Goal: Task Accomplishment & Management: Use online tool/utility

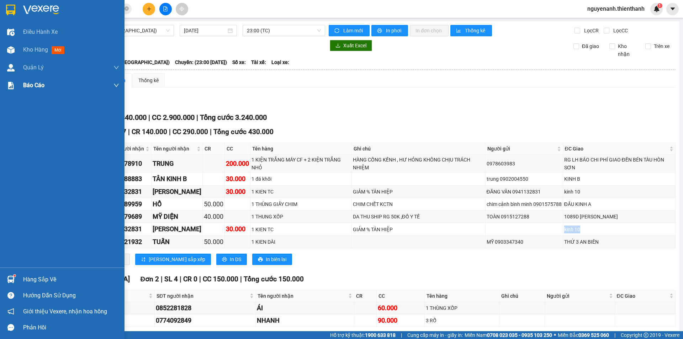
scroll to position [36, 0]
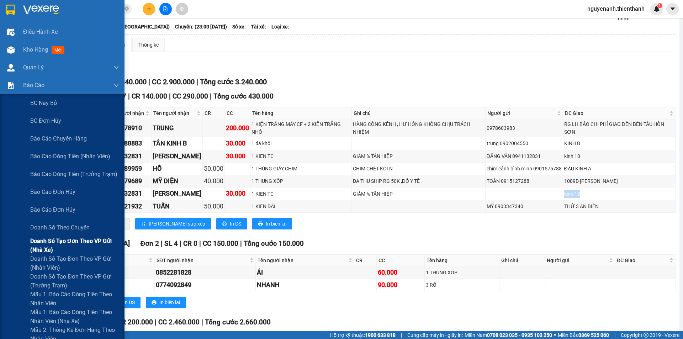
click at [64, 250] on span "Doanh số tạo đơn theo VP gửi (nhà xe)" at bounding box center [74, 246] width 89 height 18
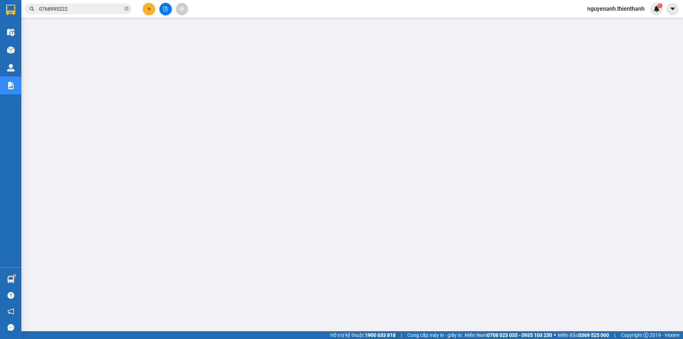
click at [164, 7] on icon "file-add" at bounding box center [166, 8] width 4 height 5
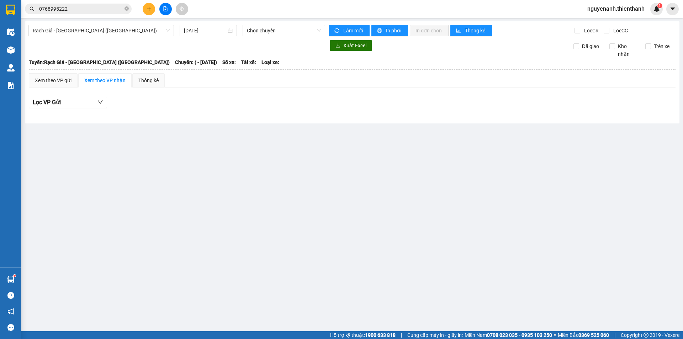
click at [212, 38] on div "Rạch Giá - [GEOGRAPHIC_DATA] ([GEOGRAPHIC_DATA]) [DATE] Chọn chuyến Làm mới In …" at bounding box center [352, 72] width 654 height 102
click at [211, 33] on input "[DATE]" at bounding box center [205, 31] width 42 height 8
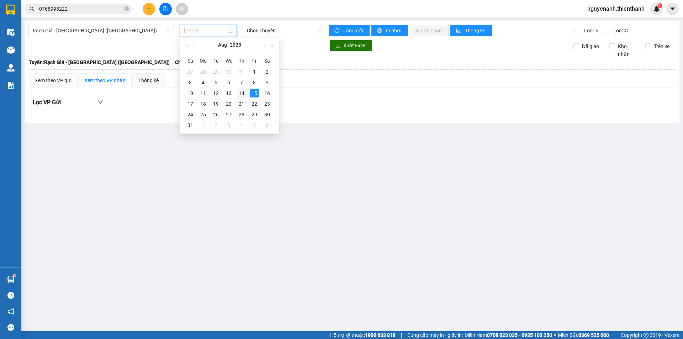
click at [240, 95] on div "14" at bounding box center [241, 93] width 9 height 9
type input "[DATE]"
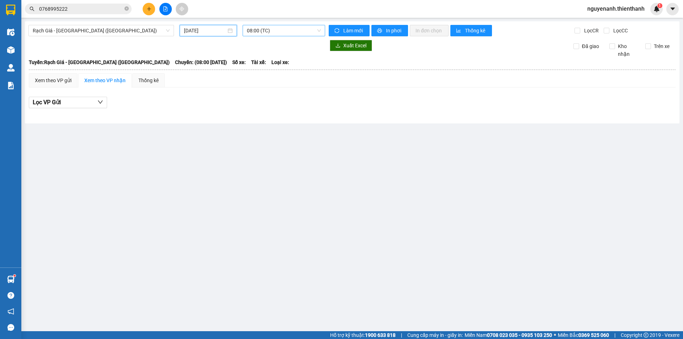
click at [265, 30] on span "08:00 (TC)" at bounding box center [284, 30] width 74 height 11
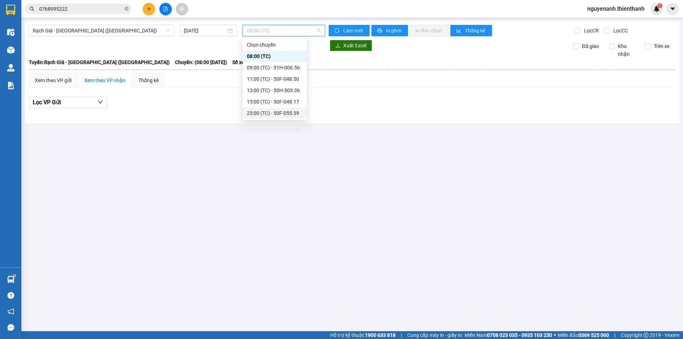
click at [269, 113] on div "23:00 (TC) - 50F-055.39" at bounding box center [274, 113] width 55 height 8
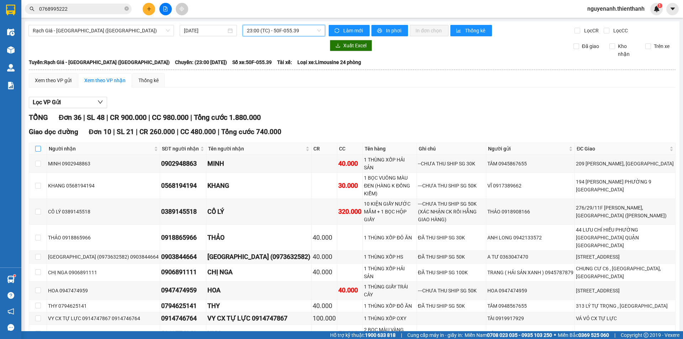
click at [38, 149] on input "checkbox" at bounding box center [38, 149] width 6 height 6
checkbox input "true"
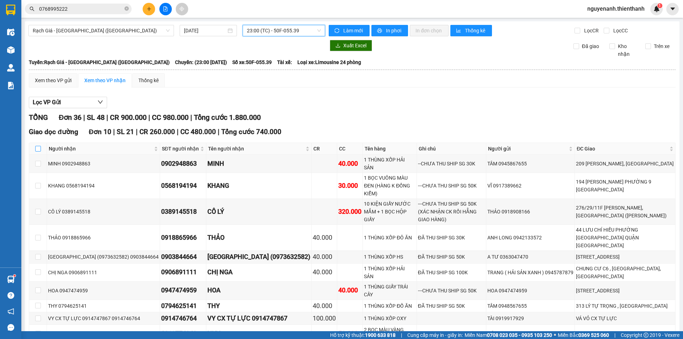
checkbox input "true"
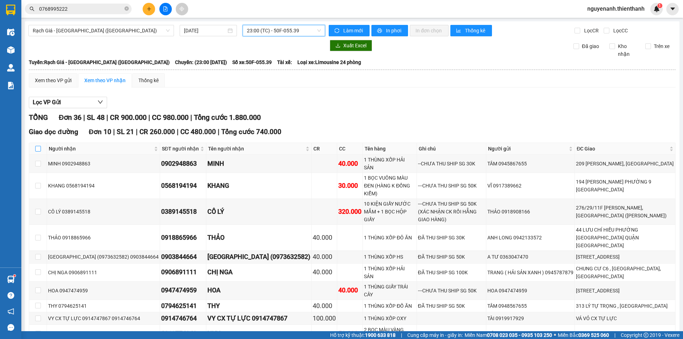
checkbox input "true"
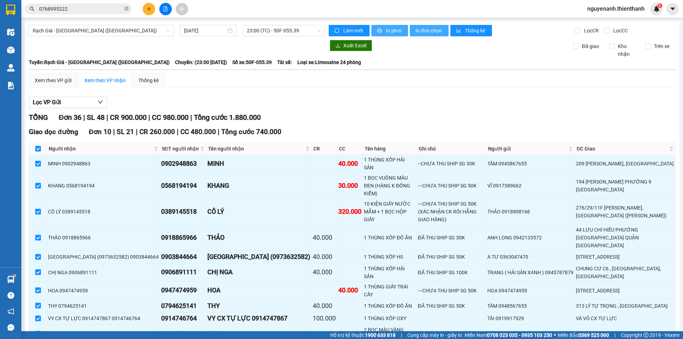
drag, startPoint x: 384, startPoint y: 25, endPoint x: 417, endPoint y: 36, distance: 34.0
click at [419, 32] on span "In đơn chọn" at bounding box center [428, 31] width 27 height 8
click at [41, 146] on th at bounding box center [38, 149] width 18 height 12
click at [37, 148] on input "checkbox" at bounding box center [38, 149] width 6 height 6
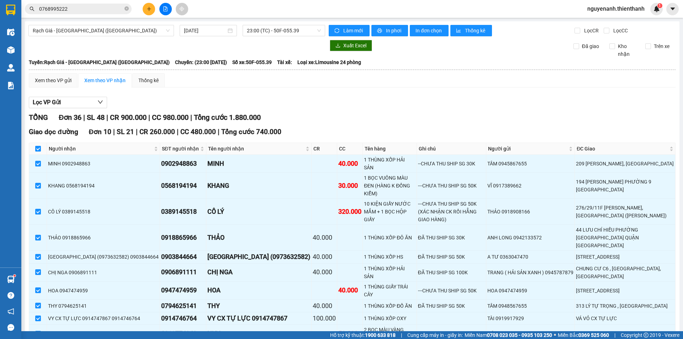
checkbox input "false"
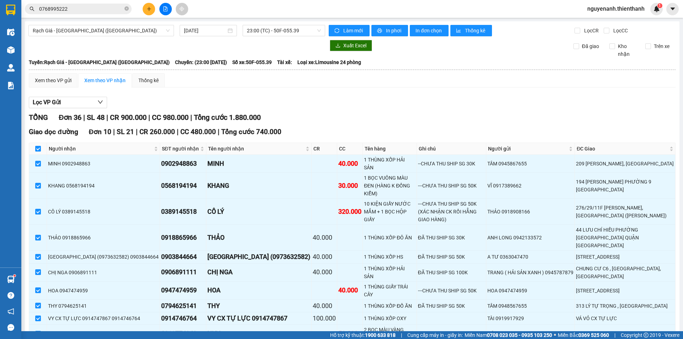
checkbox input "false"
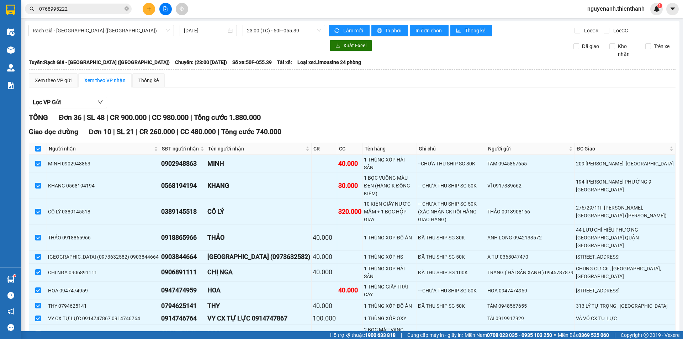
checkbox input "false"
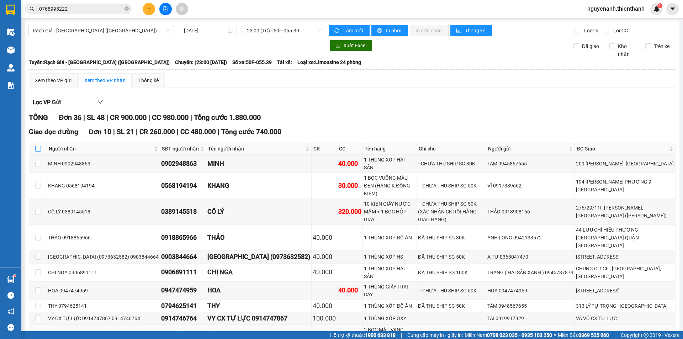
scroll to position [142, 0]
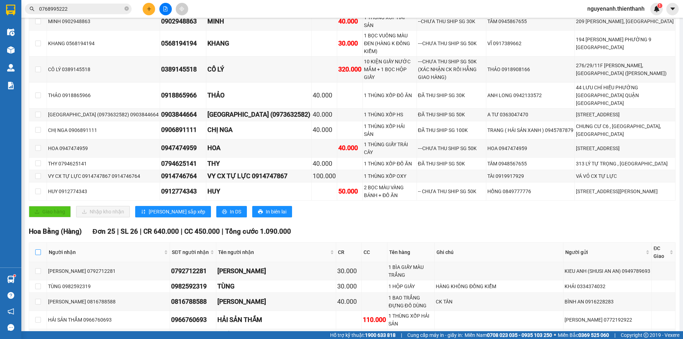
click at [38, 249] on input "checkbox" at bounding box center [38, 252] width 6 height 6
checkbox input "true"
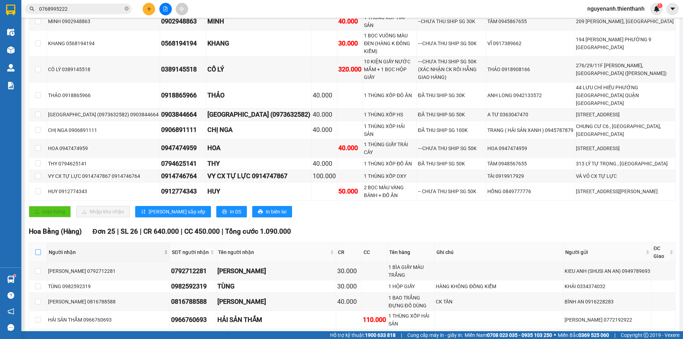
checkbox input "true"
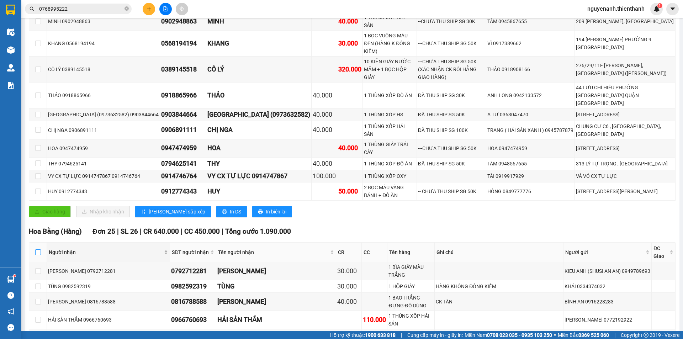
checkbox input "true"
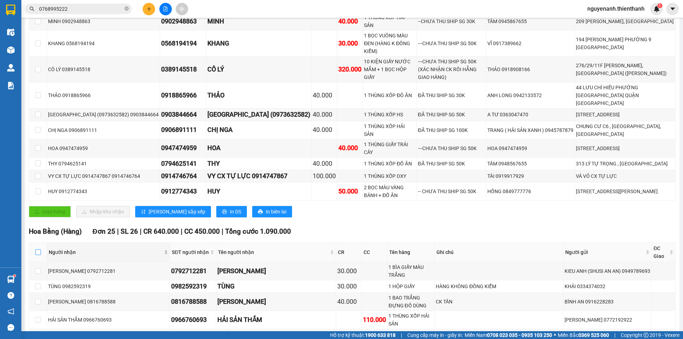
checkbox input "true"
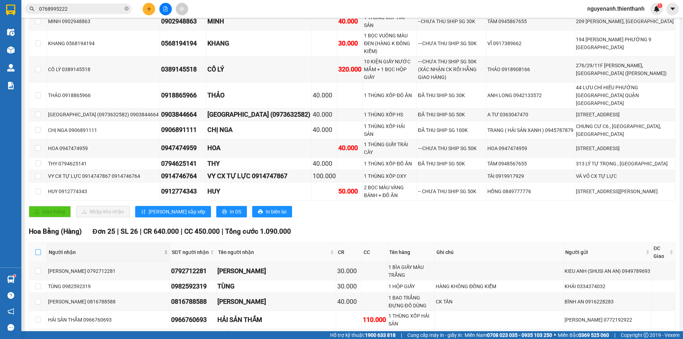
checkbox input "true"
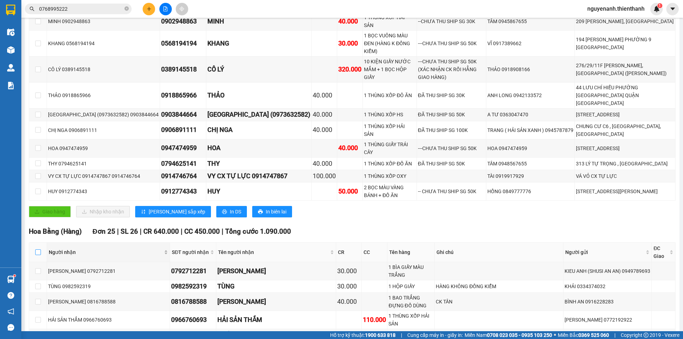
checkbox input "true"
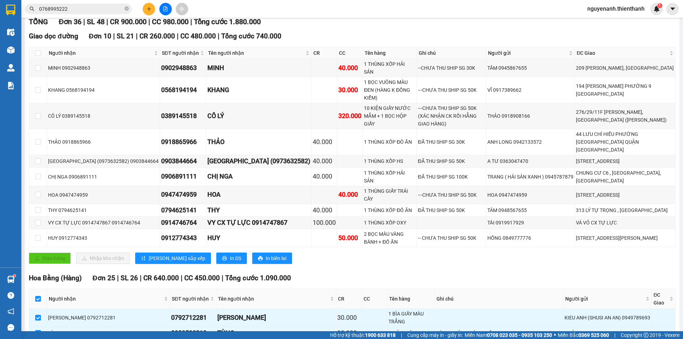
scroll to position [0, 0]
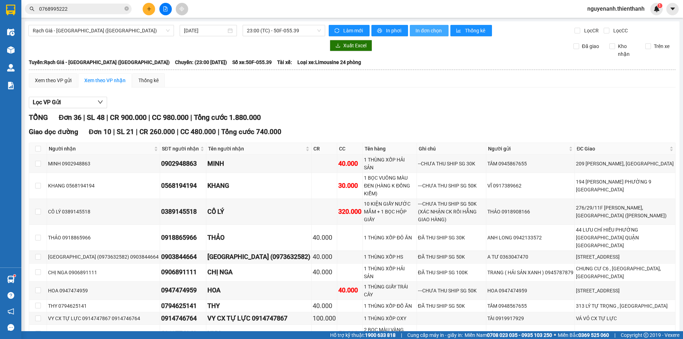
click at [427, 27] on span "In đơn chọn" at bounding box center [428, 31] width 27 height 8
click at [126, 30] on span "Rạch Giá - [GEOGRAPHIC_DATA] ([GEOGRAPHIC_DATA])" at bounding box center [101, 30] width 137 height 11
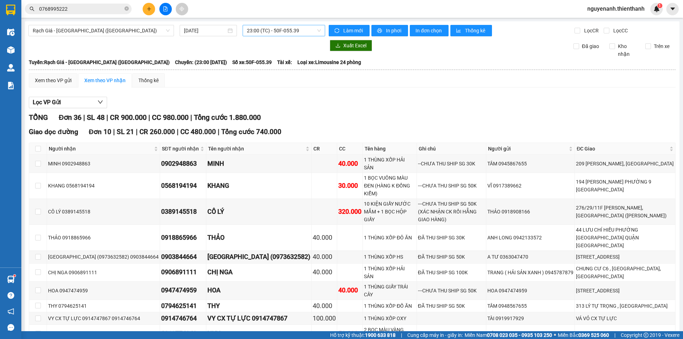
click at [287, 31] on span "23:00 (TC) - 50F-055.39" at bounding box center [284, 30] width 74 height 11
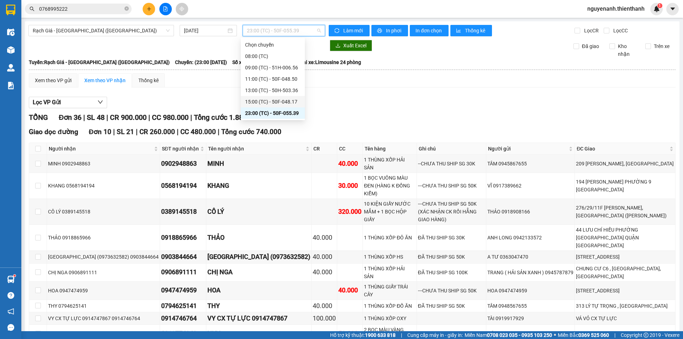
scroll to position [107, 0]
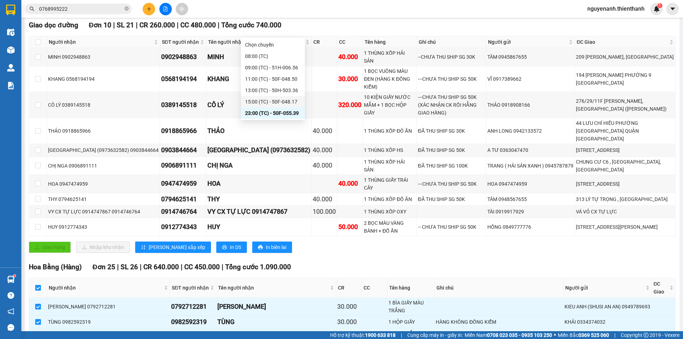
click at [275, 101] on div "15:00 (TC) - 50F-048.17" at bounding box center [272, 102] width 55 height 8
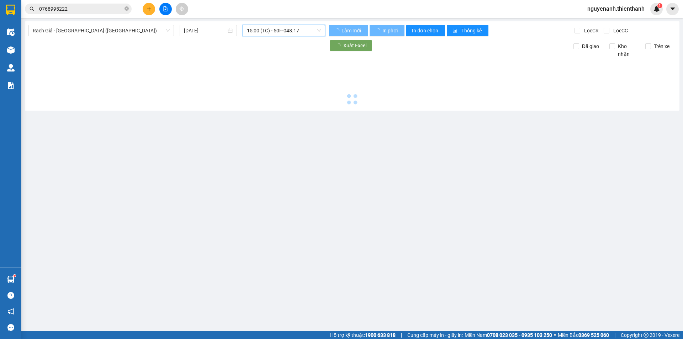
scroll to position [0, 0]
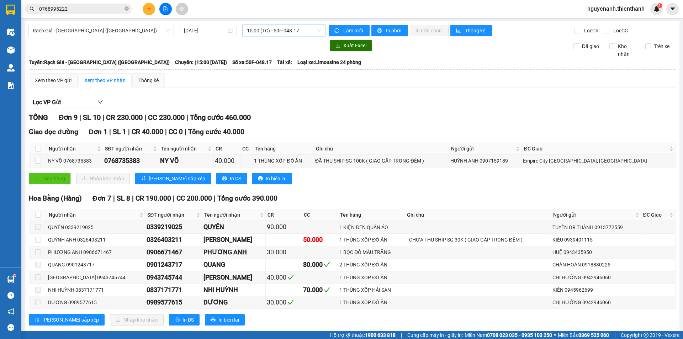
click at [270, 30] on span "15:00 (TC) - 50F-048.17" at bounding box center [284, 30] width 74 height 11
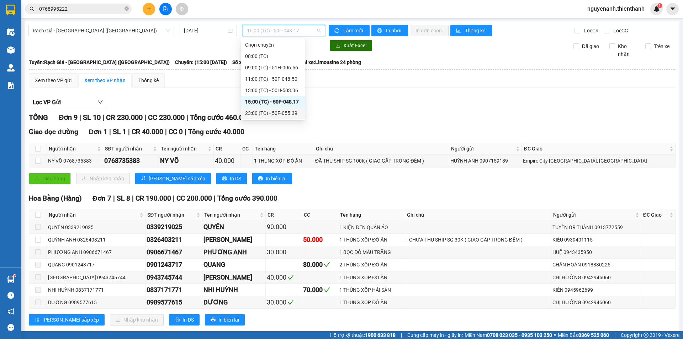
click at [270, 117] on div "23:00 (TC) - 50F-055.39" at bounding box center [273, 112] width 64 height 11
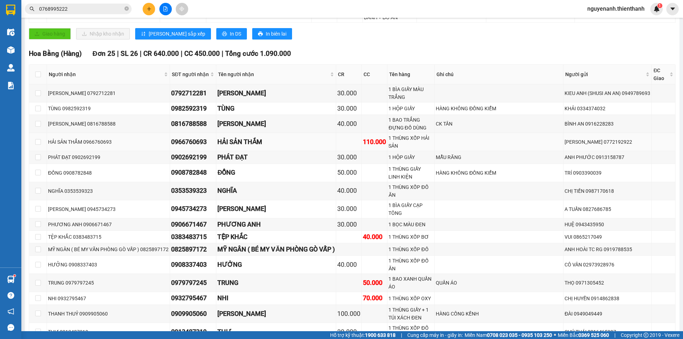
scroll to position [462, 0]
